Goal: Check status

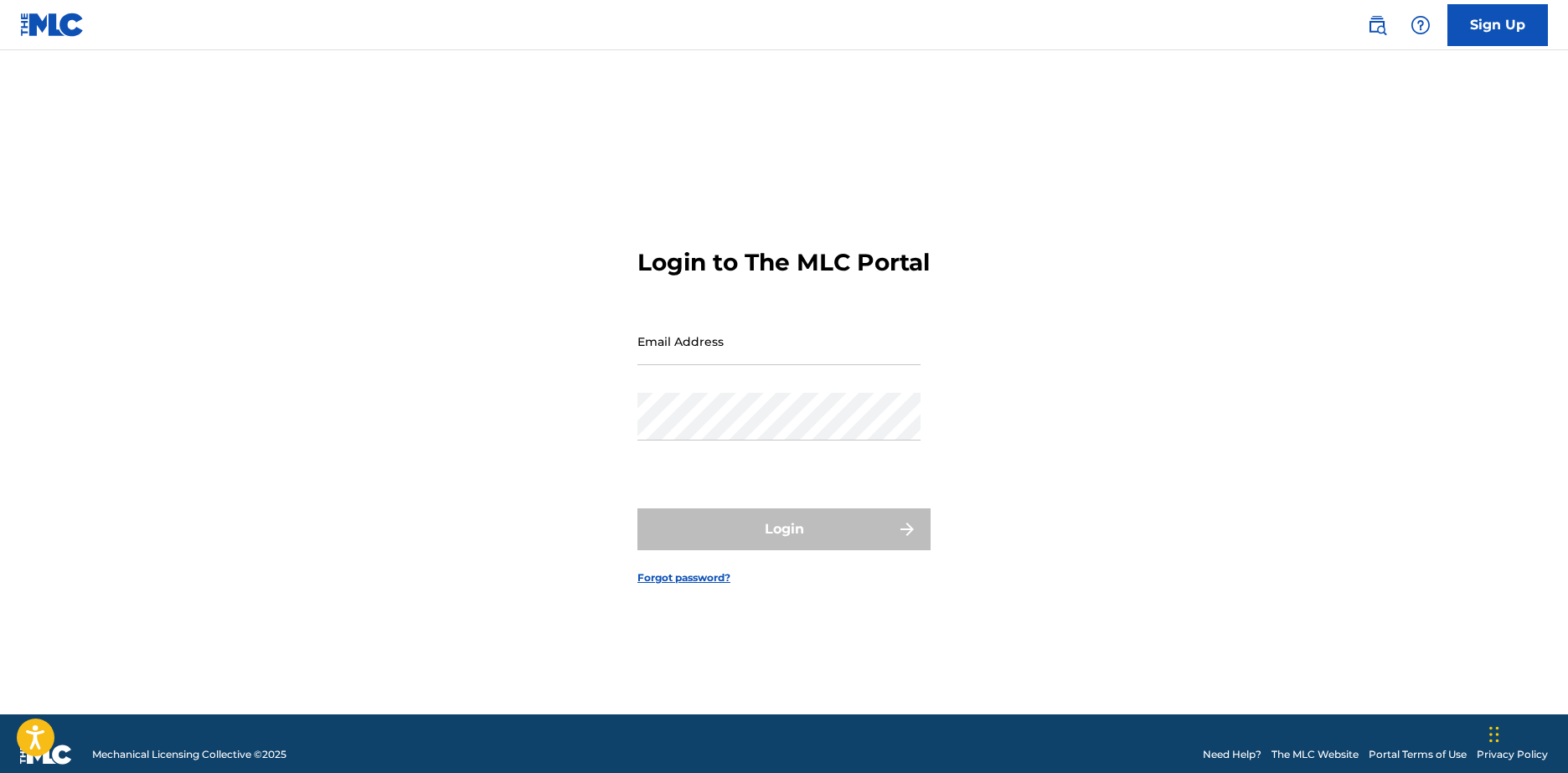
type input "[EMAIL_ADDRESS][DOMAIN_NAME]"
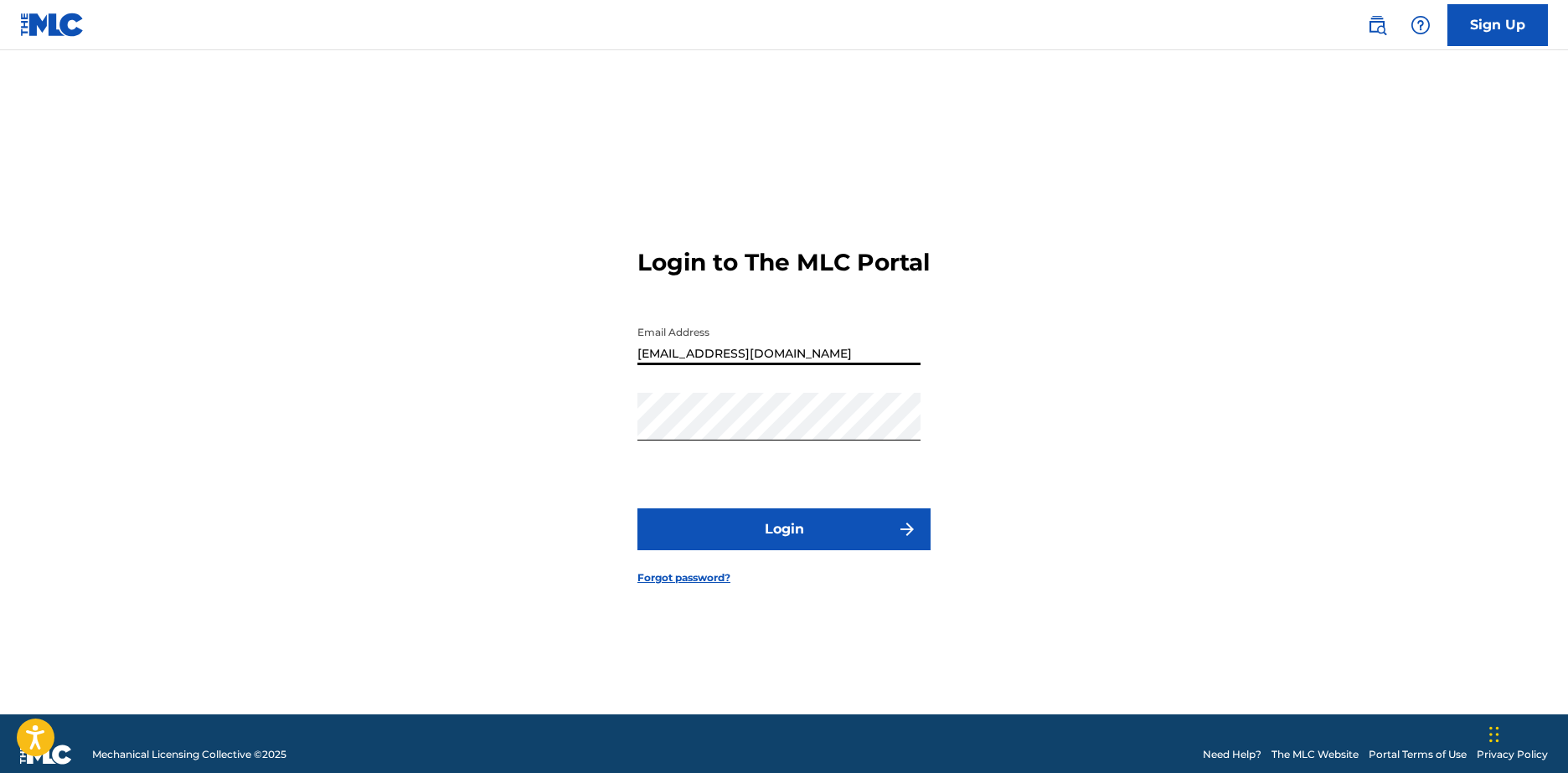
click at [768, 355] on input "[EMAIL_ADDRESS][DOMAIN_NAME]" at bounding box center [779, 341] width 284 height 48
click at [758, 550] on button "Login" at bounding box center [784, 529] width 293 height 42
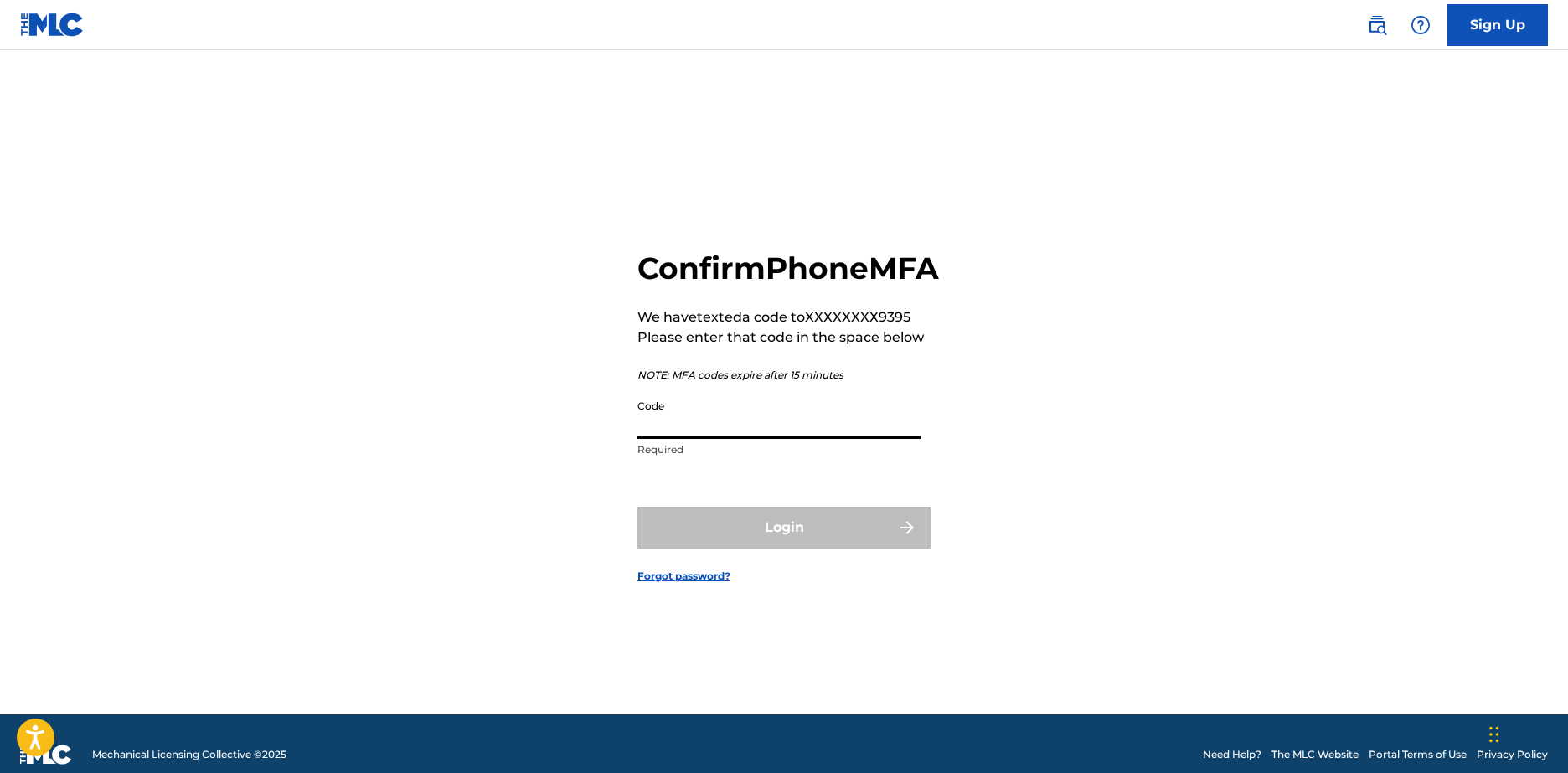
click at [738, 439] on input "Code" at bounding box center [779, 415] width 284 height 48
click at [725, 383] on p "NOTE: MFA codes expire after 15 minutes" at bounding box center [789, 375] width 302 height 15
click at [717, 439] on input "Code" at bounding box center [779, 415] width 284 height 48
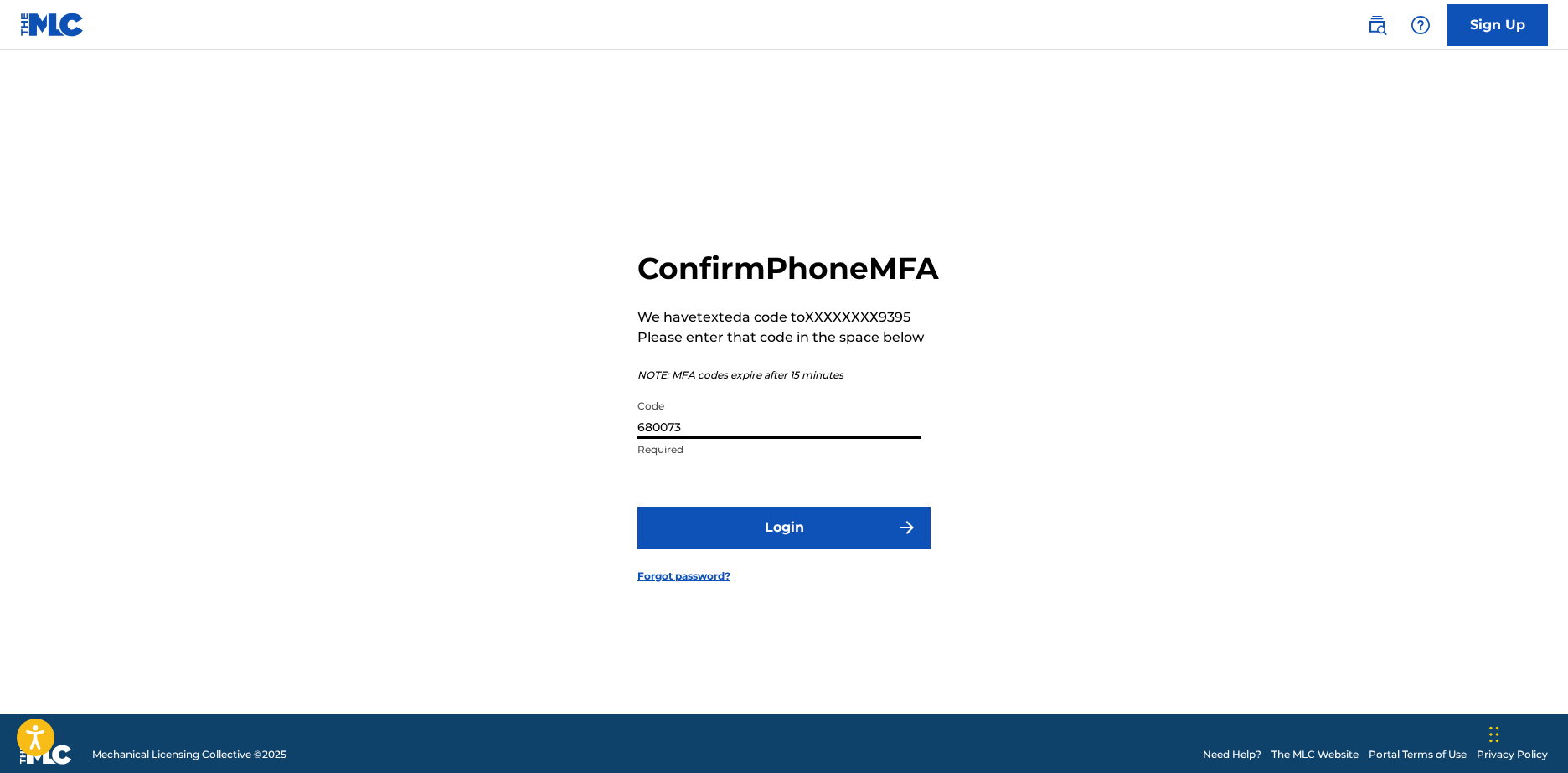
type input "680073"
click at [638, 507] on button "Login" at bounding box center [784, 528] width 293 height 42
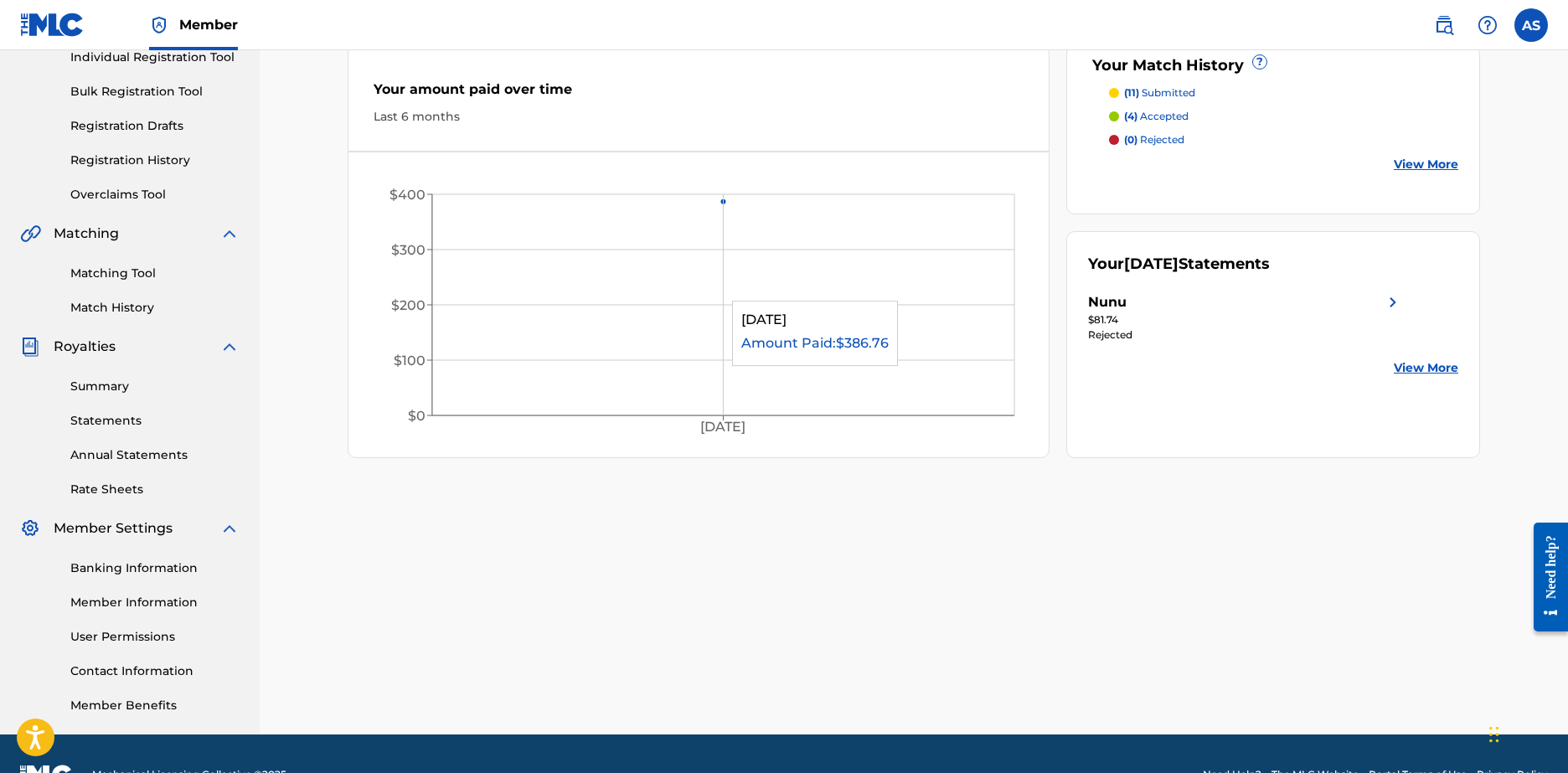
scroll to position [265, 0]
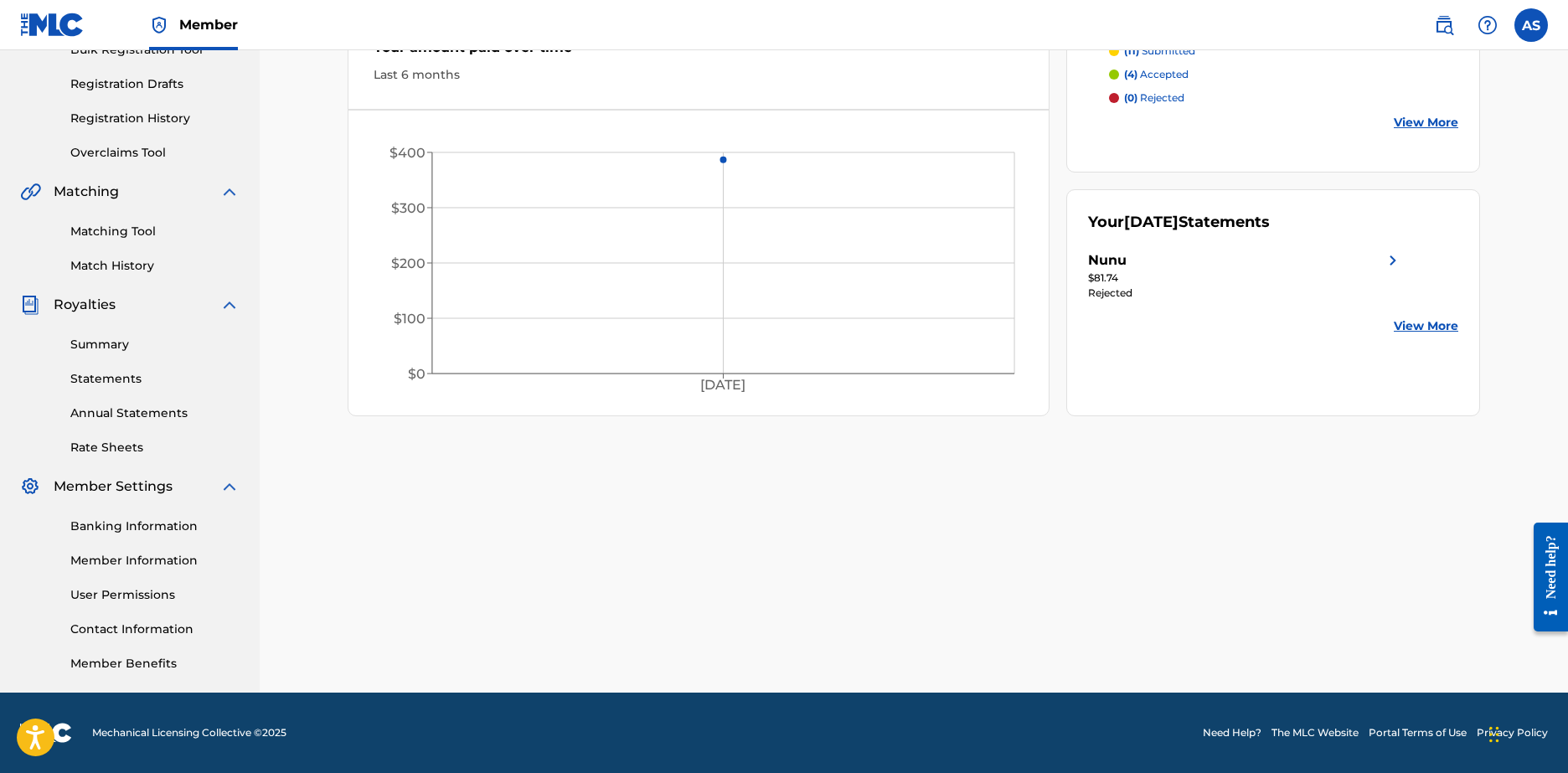
click at [1328, 267] on div "Nunu" at bounding box center [1246, 260] width 315 height 20
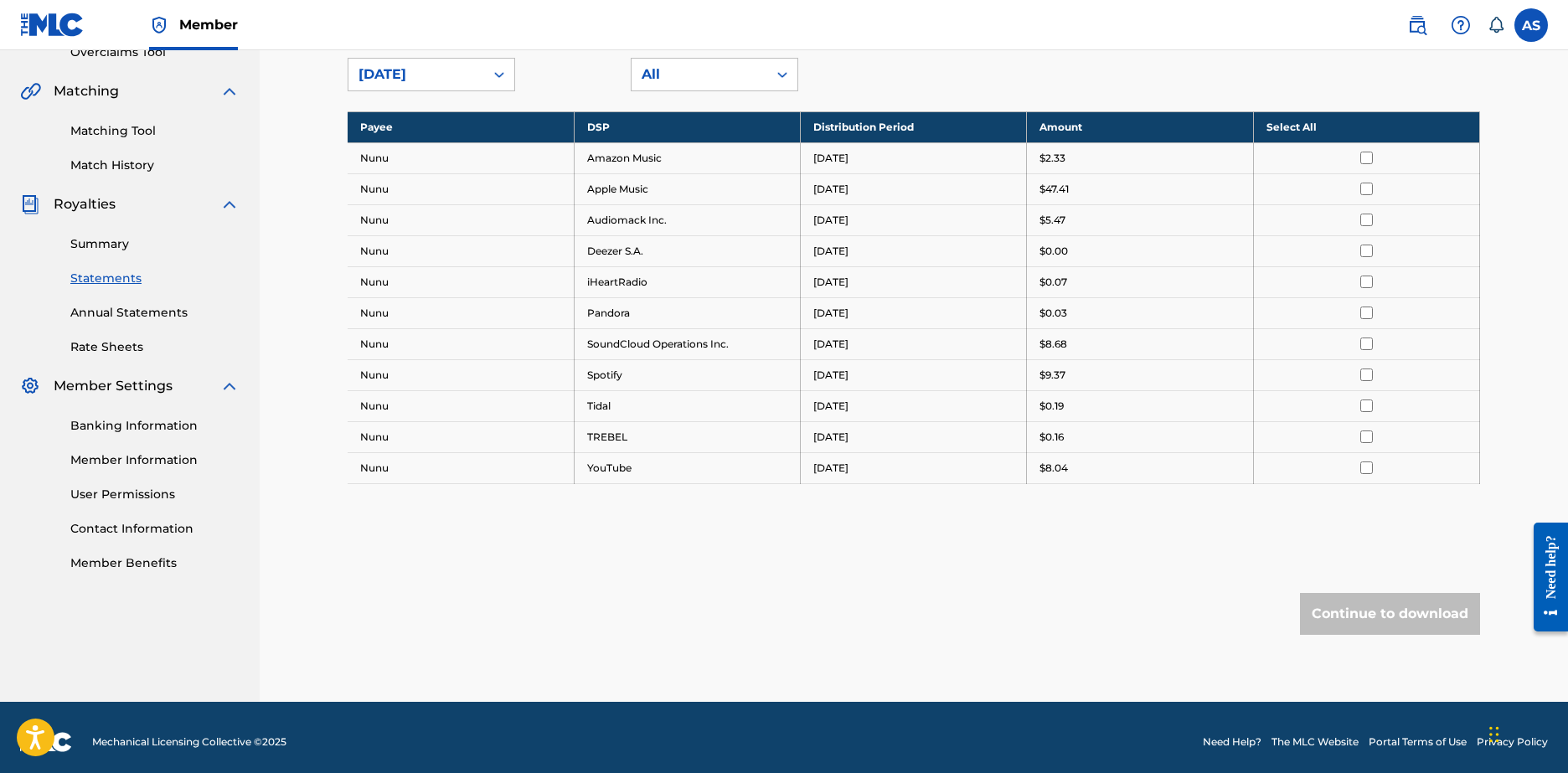
scroll to position [375, 0]
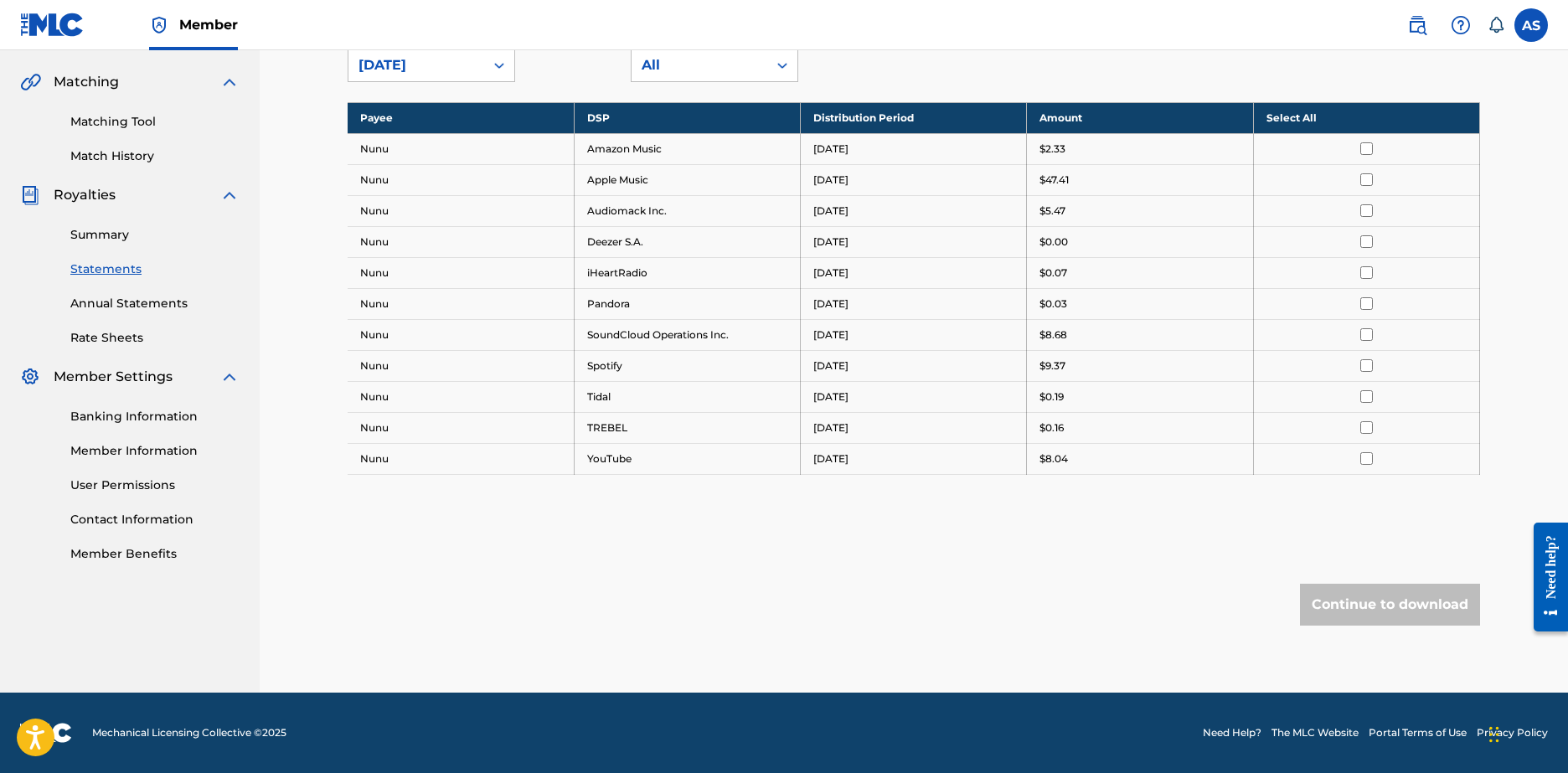
click at [157, 421] on link "Banking Information" at bounding box center [155, 416] width 169 height 17
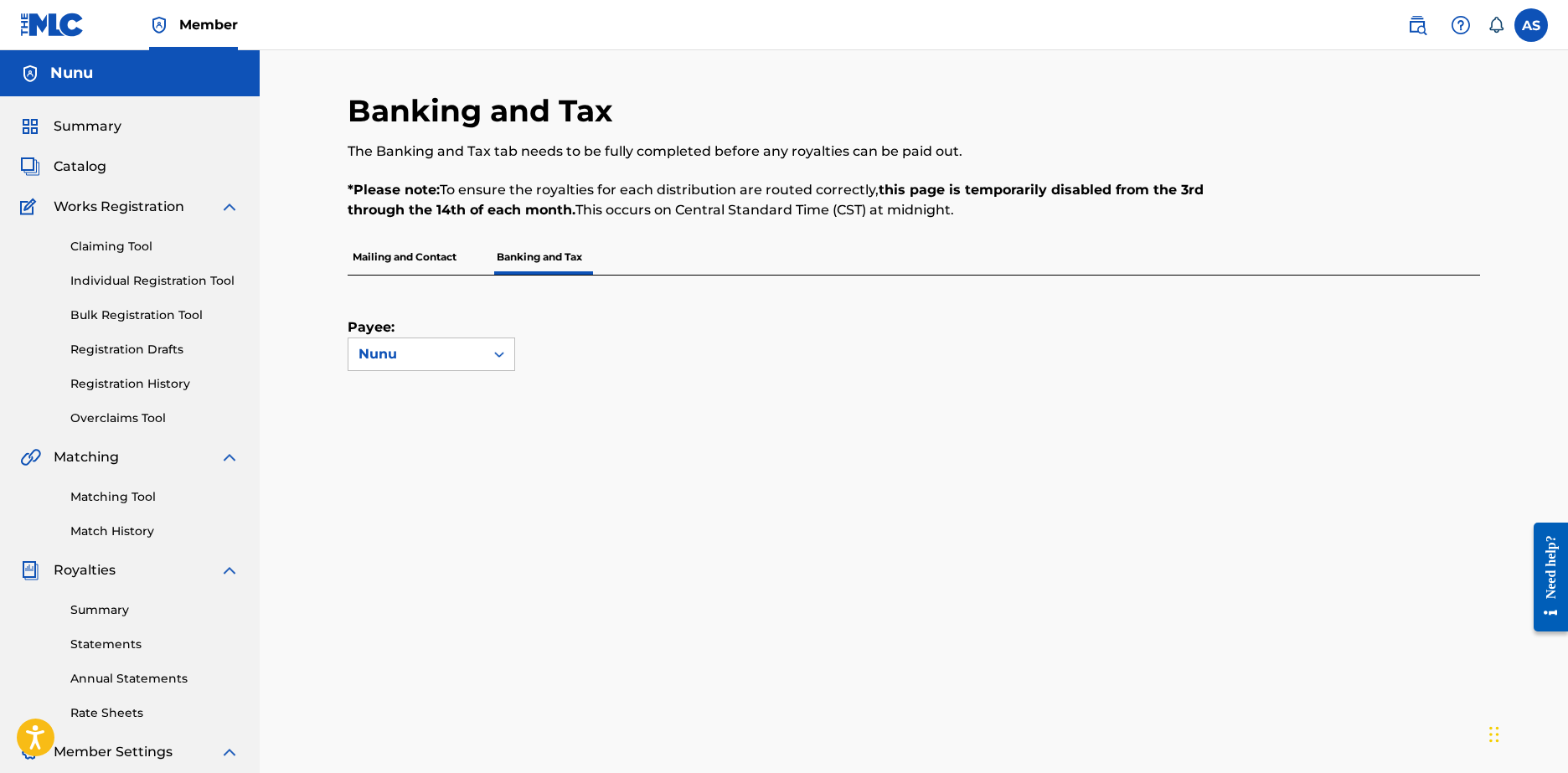
click at [100, 164] on span "Catalog" at bounding box center [79, 166] width 53 height 20
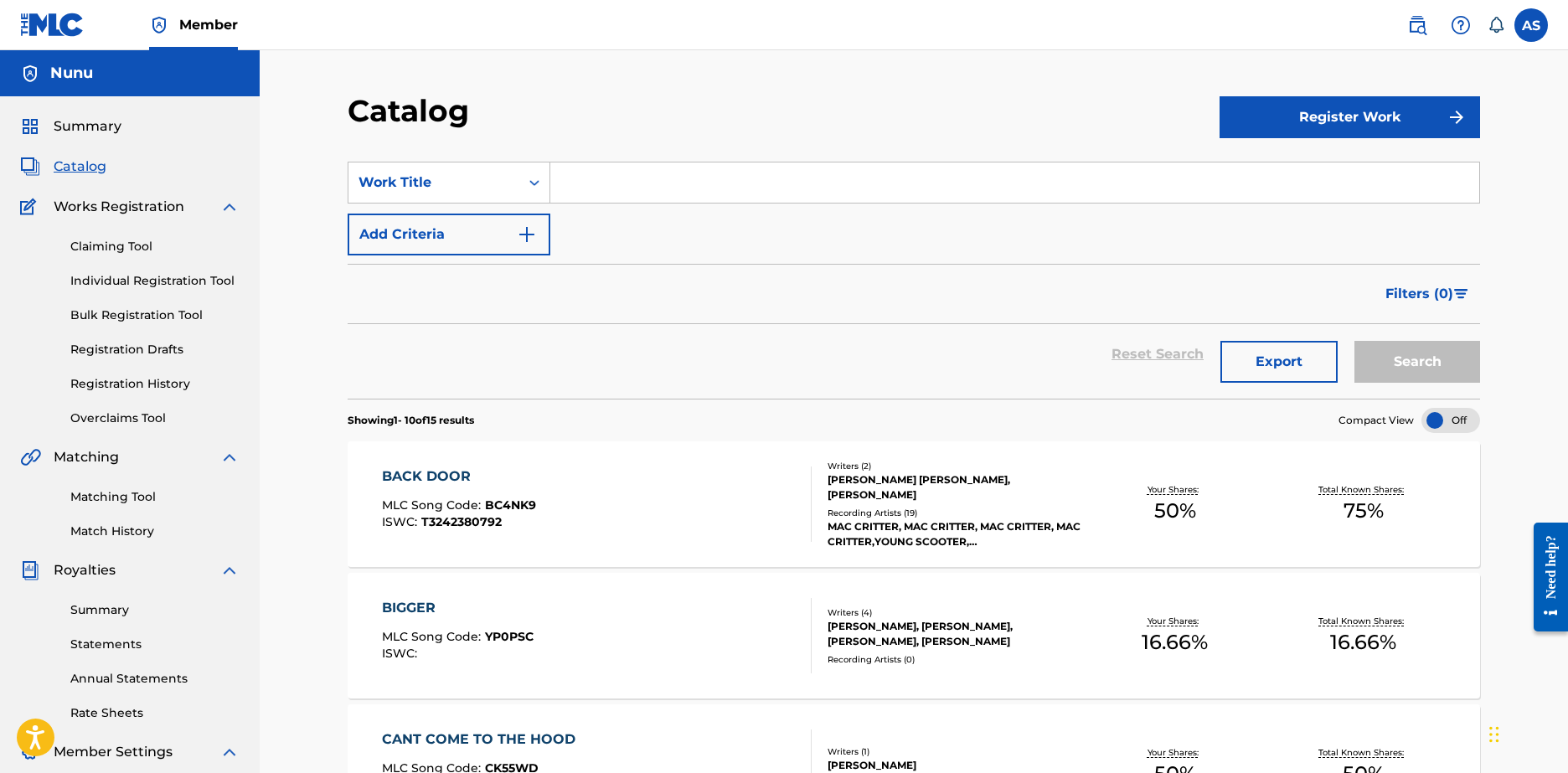
click at [137, 130] on div "Summary" at bounding box center [130, 126] width 220 height 20
click at [103, 126] on span "Summary" at bounding box center [87, 126] width 68 height 20
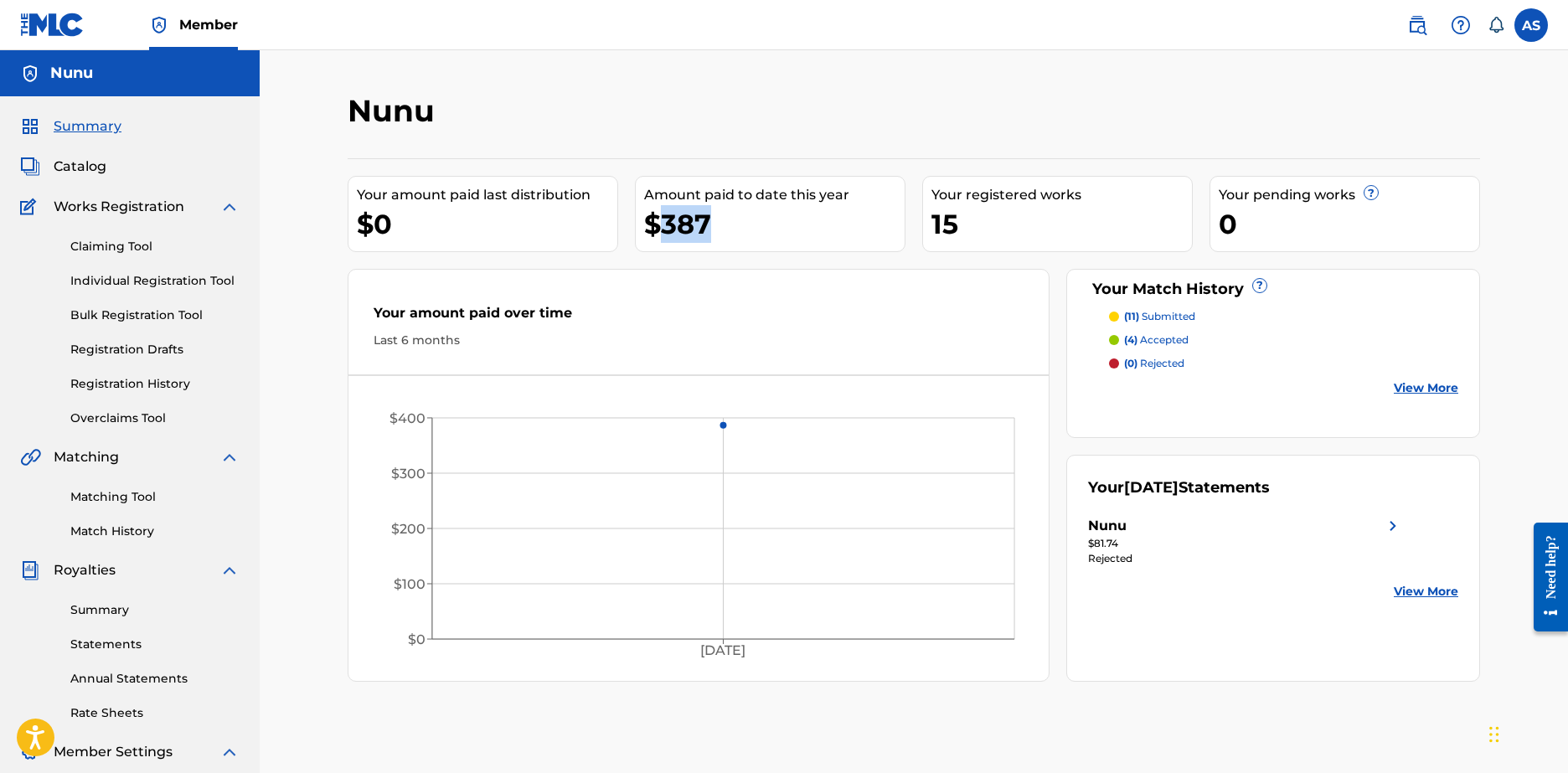
drag, startPoint x: 710, startPoint y: 236, endPoint x: 656, endPoint y: 236, distance: 54.0
click at [656, 236] on div "$387" at bounding box center [774, 223] width 261 height 37
drag, startPoint x: 652, startPoint y: 238, endPoint x: 730, endPoint y: 243, distance: 78.2
click at [728, 243] on div "Amount paid to date this year $387" at bounding box center [770, 214] width 270 height 76
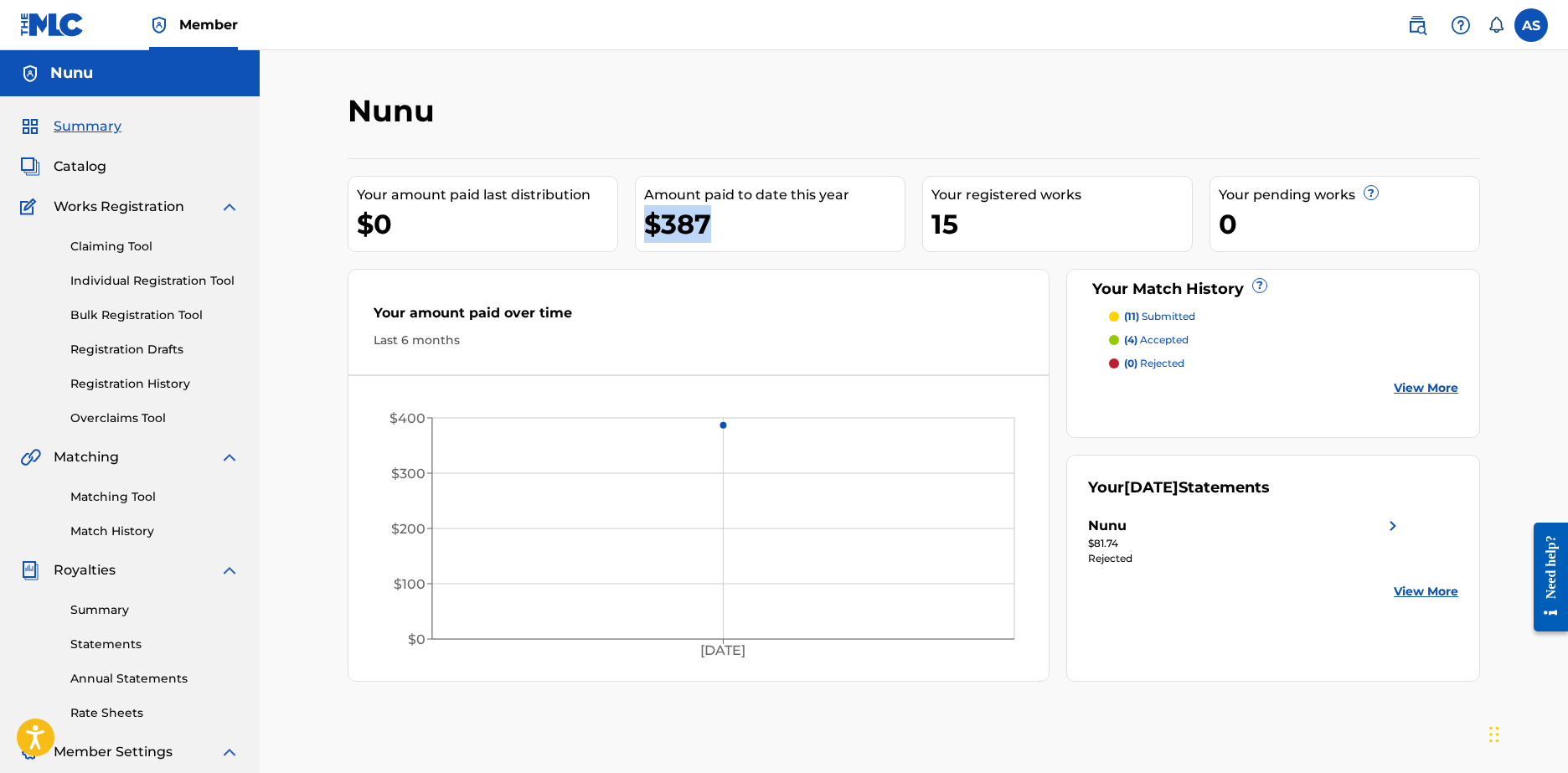
click at [731, 242] on div "Amount paid to date this year $387" at bounding box center [770, 214] width 270 height 76
click at [93, 170] on span "Catalog" at bounding box center [79, 166] width 53 height 20
